Goal: Find specific page/section: Find specific page/section

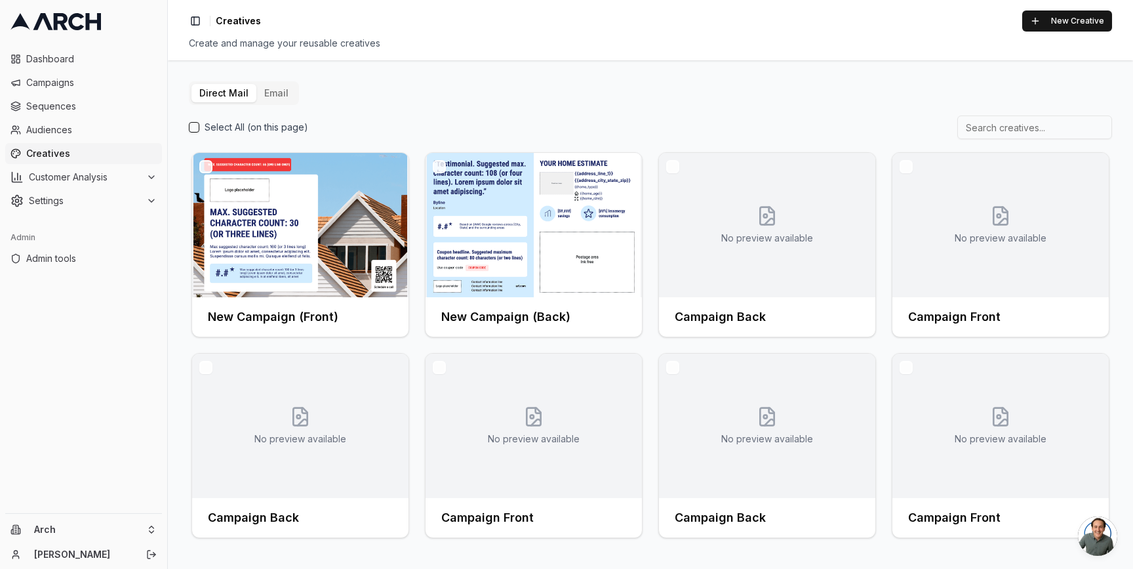
click at [180, 464] on div "Direct Mail Email Select All (on this page) New Campaign (Front) New Campaign (…" at bounding box center [650, 314] width 965 height 508
click at [153, 525] on html "Dashboard Campaigns Sequences Audiences Creatives Customer Analysis Settings Ad…" at bounding box center [566, 284] width 1133 height 569
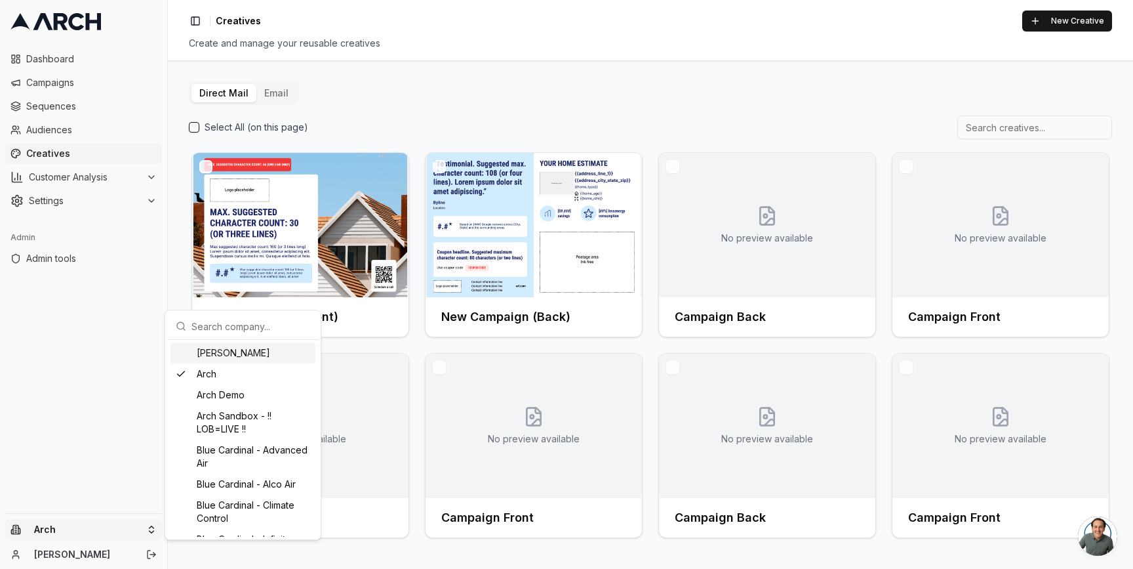
click at [153, 525] on html "Dashboard Campaigns Sequences Audiences Creatives Customer Analysis Settings Ad…" at bounding box center [566, 284] width 1133 height 569
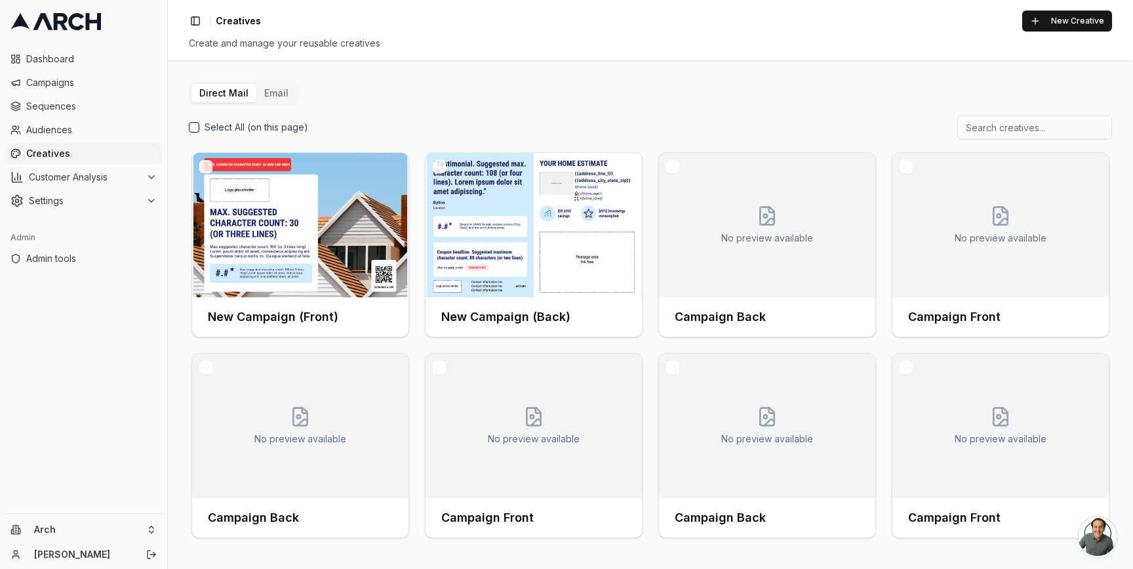
click at [119, 376] on div "Dashboard Campaigns Sequences Audiences Creatives Customer Analysis Settings Ad…" at bounding box center [83, 278] width 167 height 470
